Goal: Task Accomplishment & Management: Manage account settings

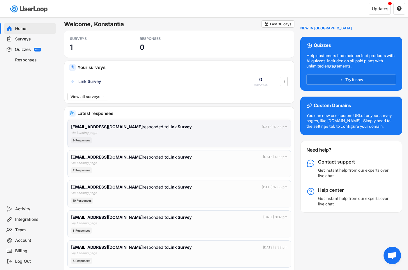
click at [118, 130] on div "[EMAIL_ADDRESS][DOMAIN_NAME] responded to Link Survey" at bounding box center [131, 127] width 121 height 6
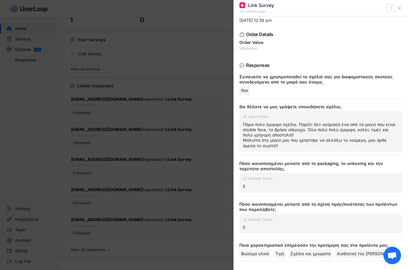
scroll to position [34, 0]
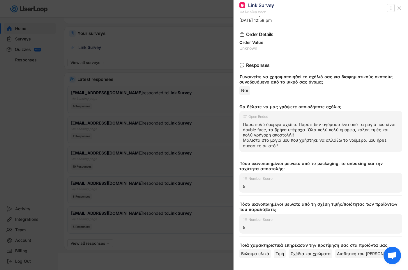
click at [182, 107] on div at bounding box center [204, 135] width 408 height 270
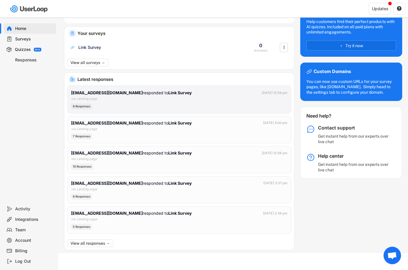
scroll to position [0, 0]
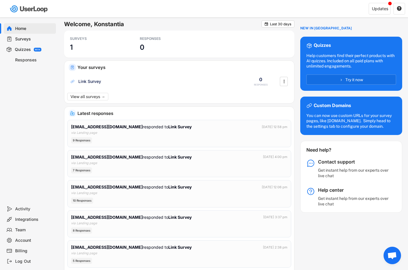
click at [21, 250] on div "Billing" at bounding box center [34, 251] width 38 height 6
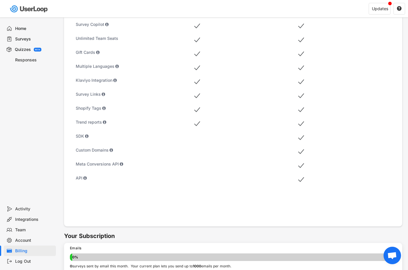
scroll to position [284, 0]
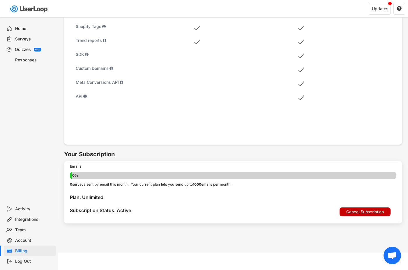
click at [353, 211] on button "Cancel Subscription" at bounding box center [365, 212] width 51 height 9
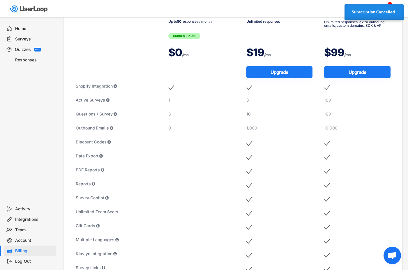
scroll to position [0, 0]
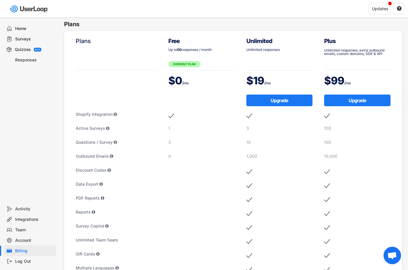
click at [32, 40] on div "Surveys" at bounding box center [34, 39] width 38 height 6
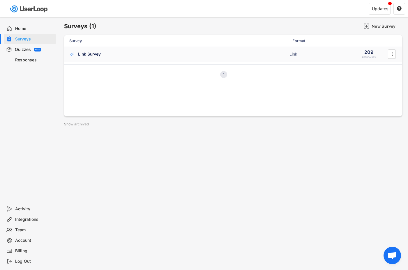
click at [97, 54] on div "Link Survey" at bounding box center [89, 54] width 23 height 6
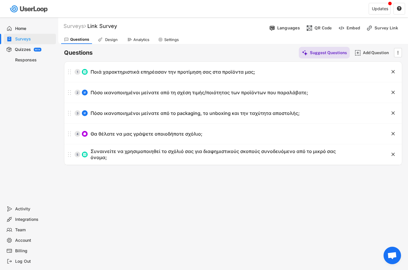
click at [29, 27] on div "Home" at bounding box center [34, 29] width 38 height 6
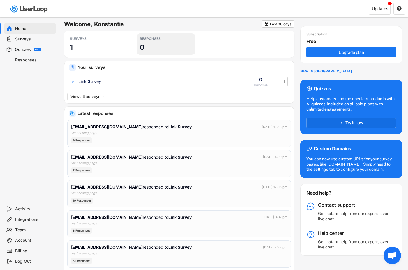
click at [168, 49] on div "RESPONSES 0" at bounding box center [166, 43] width 58 height 21
